Goal: Browse casually

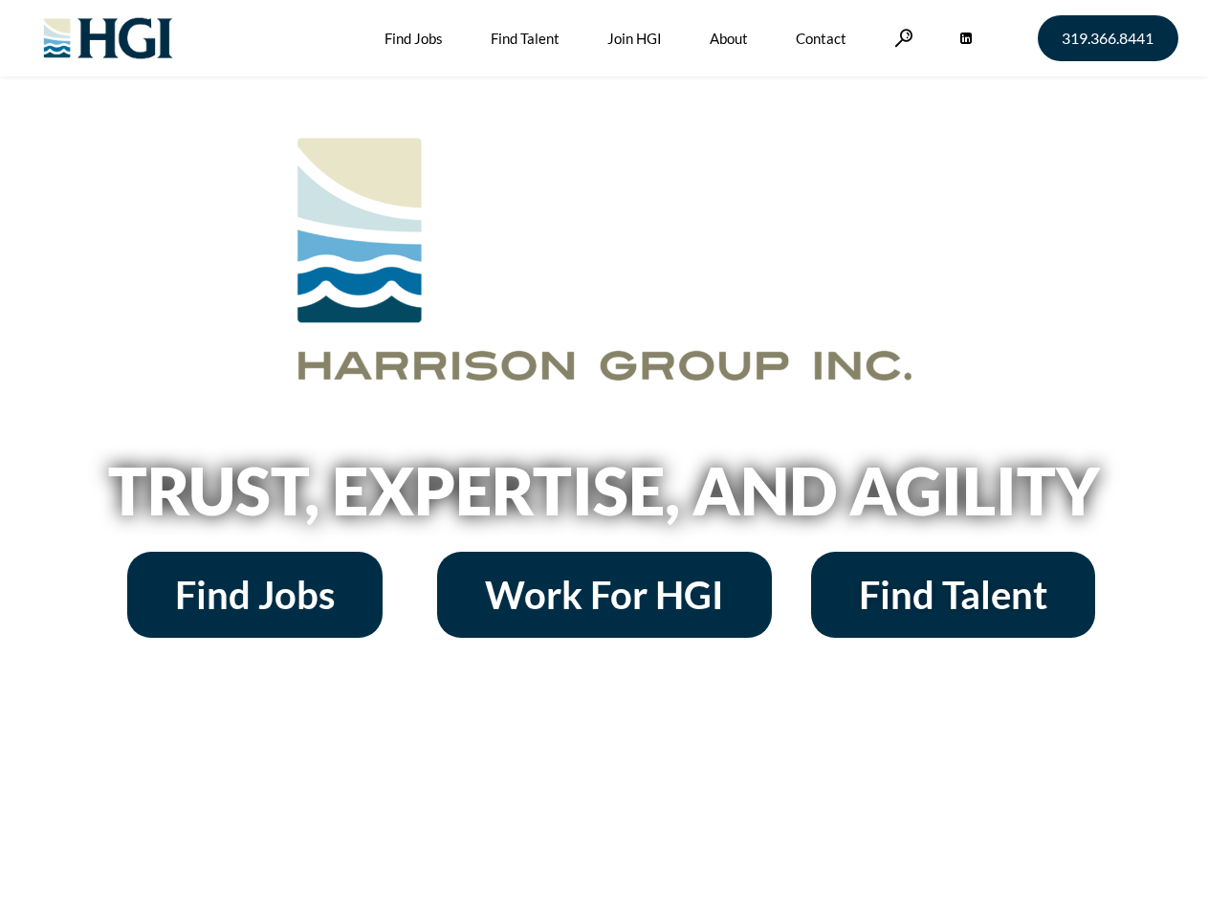
click at [603, 459] on h2 "Trust, Expertise, and Agility" at bounding box center [604, 490] width 1090 height 65
click at [901, 37] on link at bounding box center [903, 38] width 19 height 18
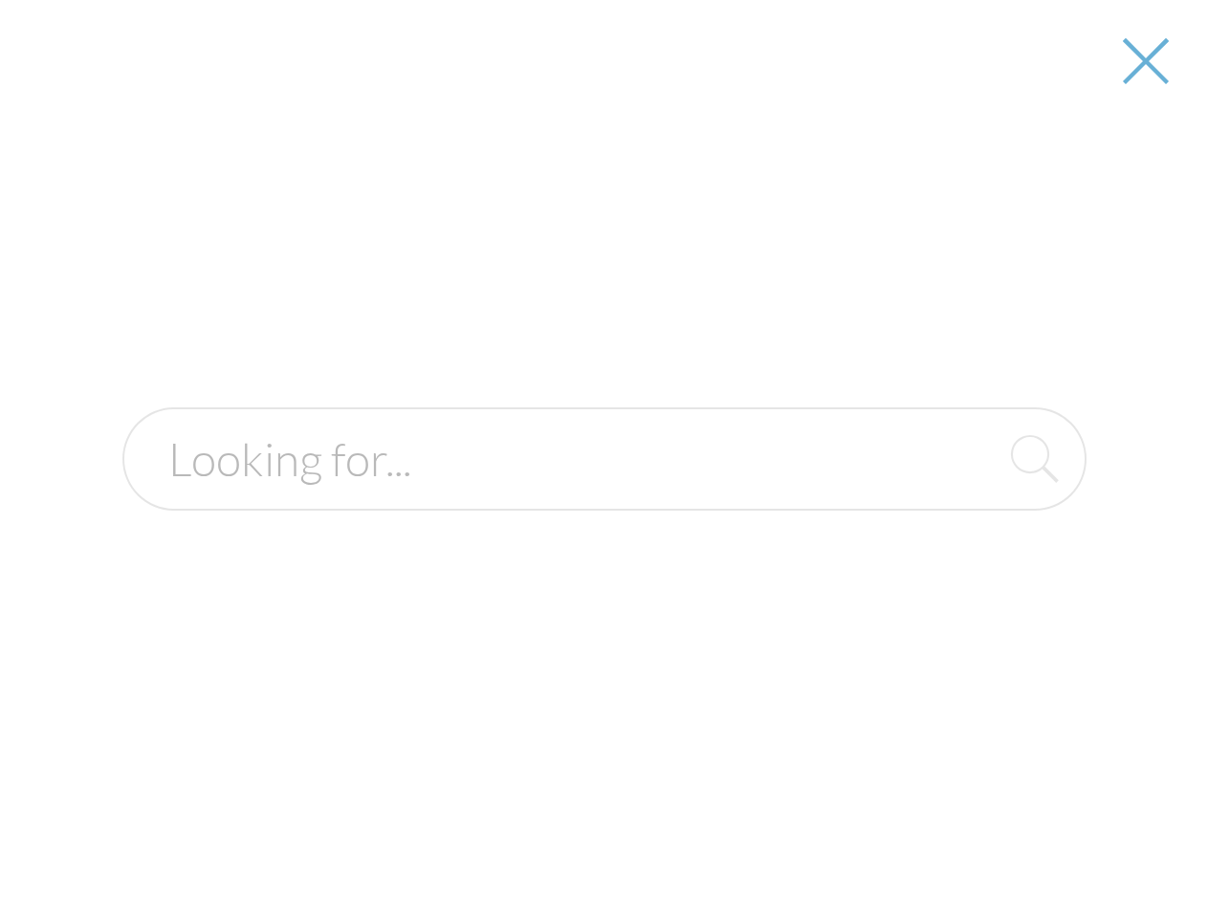
click at [603, 497] on h2 "Trust, Expertise, and Agility" at bounding box center [604, 490] width 1090 height 65
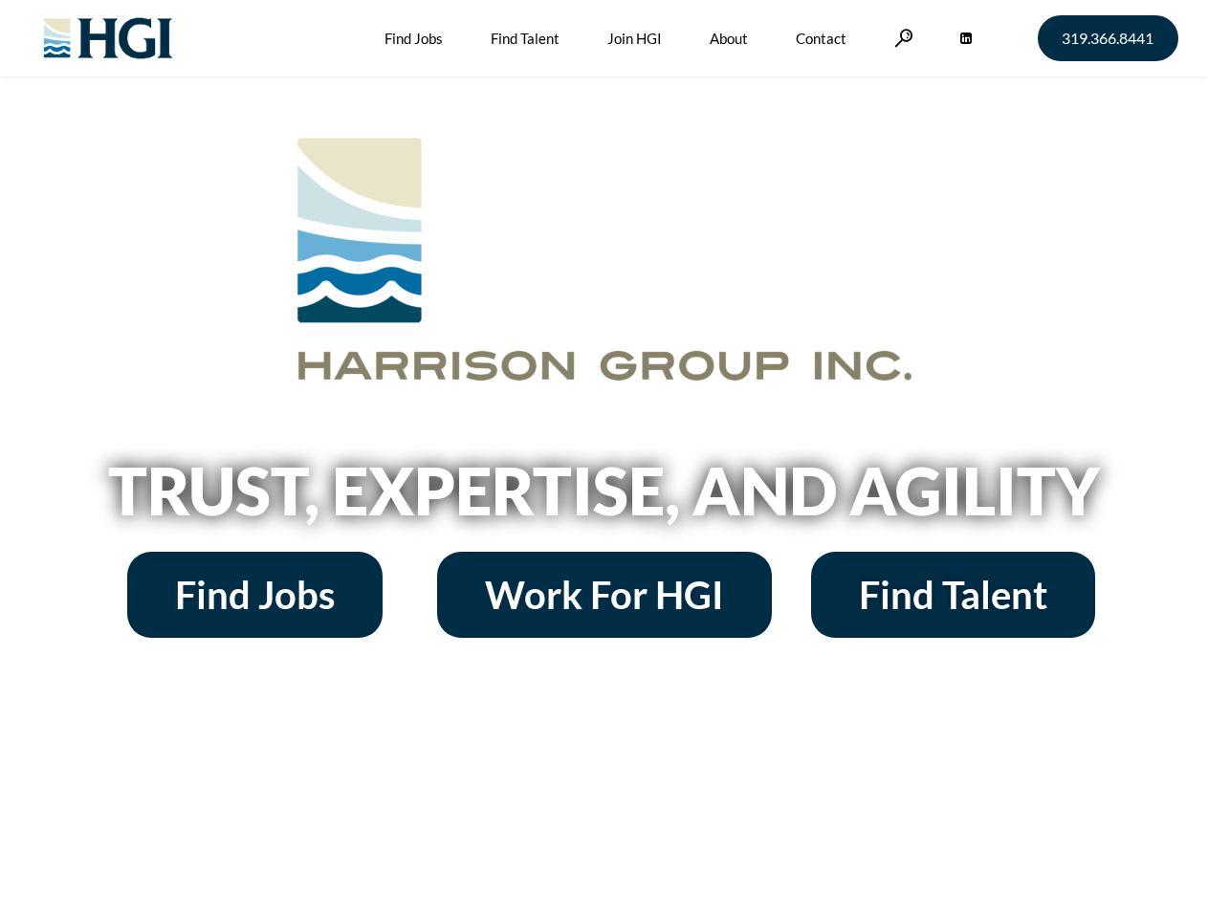
click at [603, 459] on h2 "Trust, Expertise, and Agility" at bounding box center [604, 490] width 1090 height 65
click at [901, 37] on link at bounding box center [903, 38] width 19 height 18
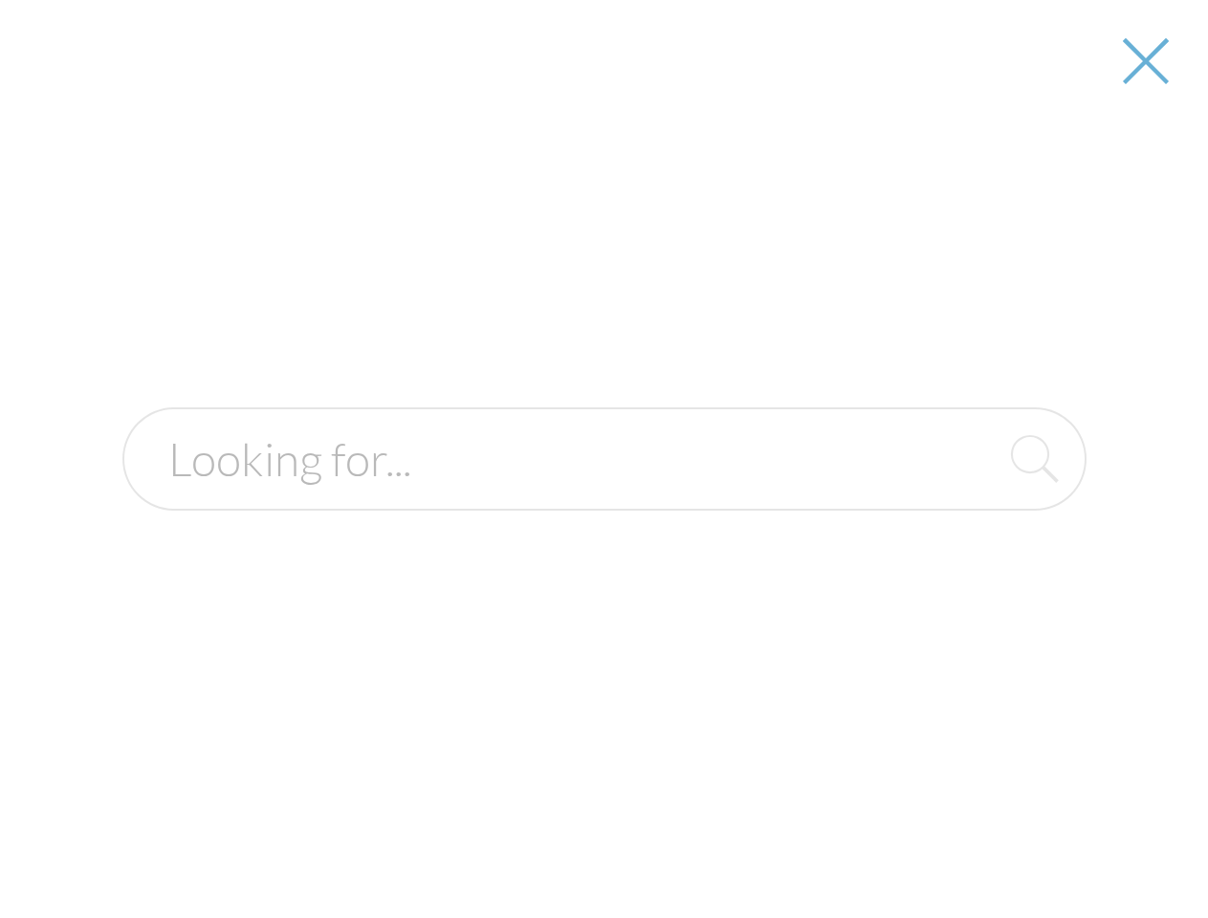
click at [603, 497] on h2 "Trust, Expertise, and Agility" at bounding box center [604, 490] width 1090 height 65
